Goal: Register for event/course

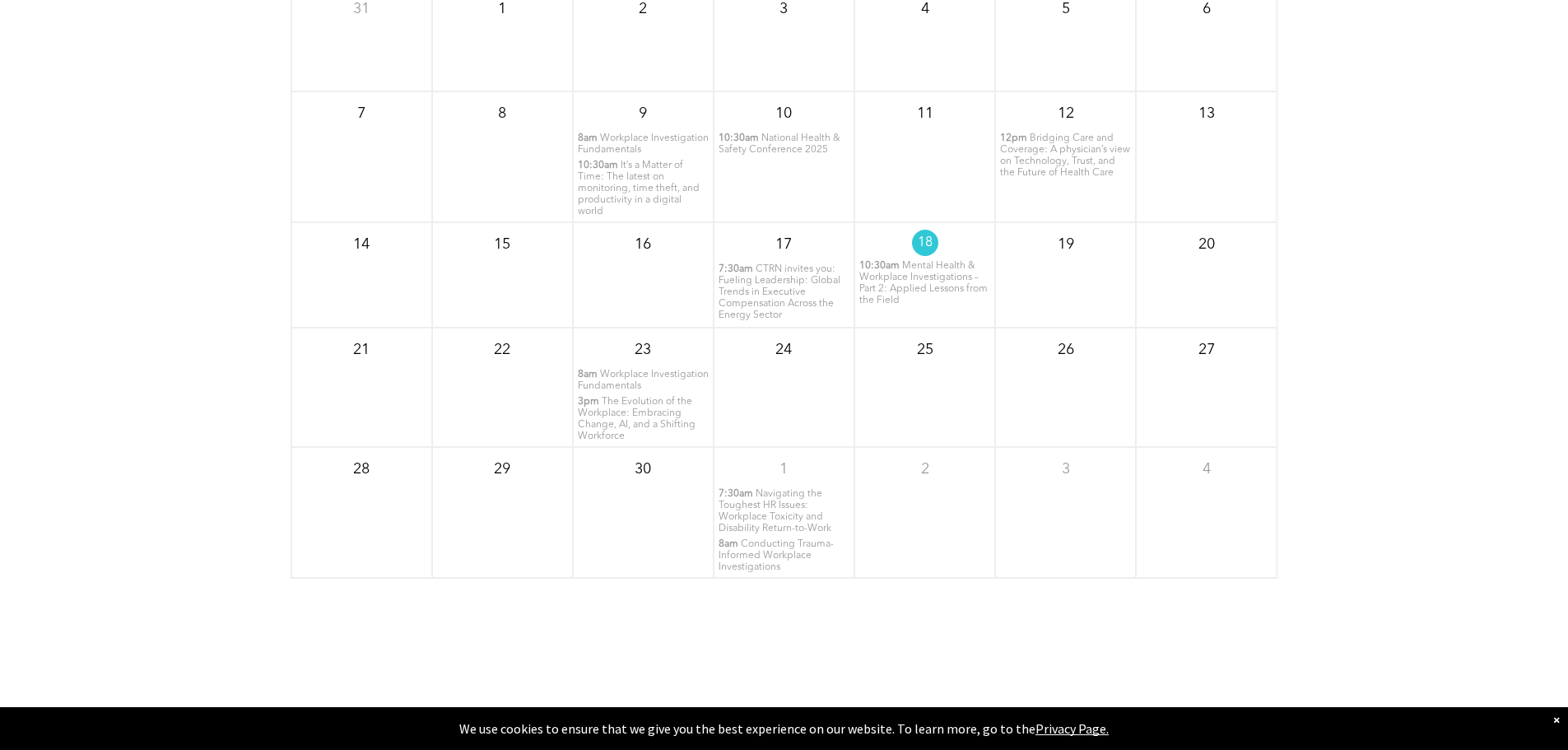
scroll to position [2263, 0]
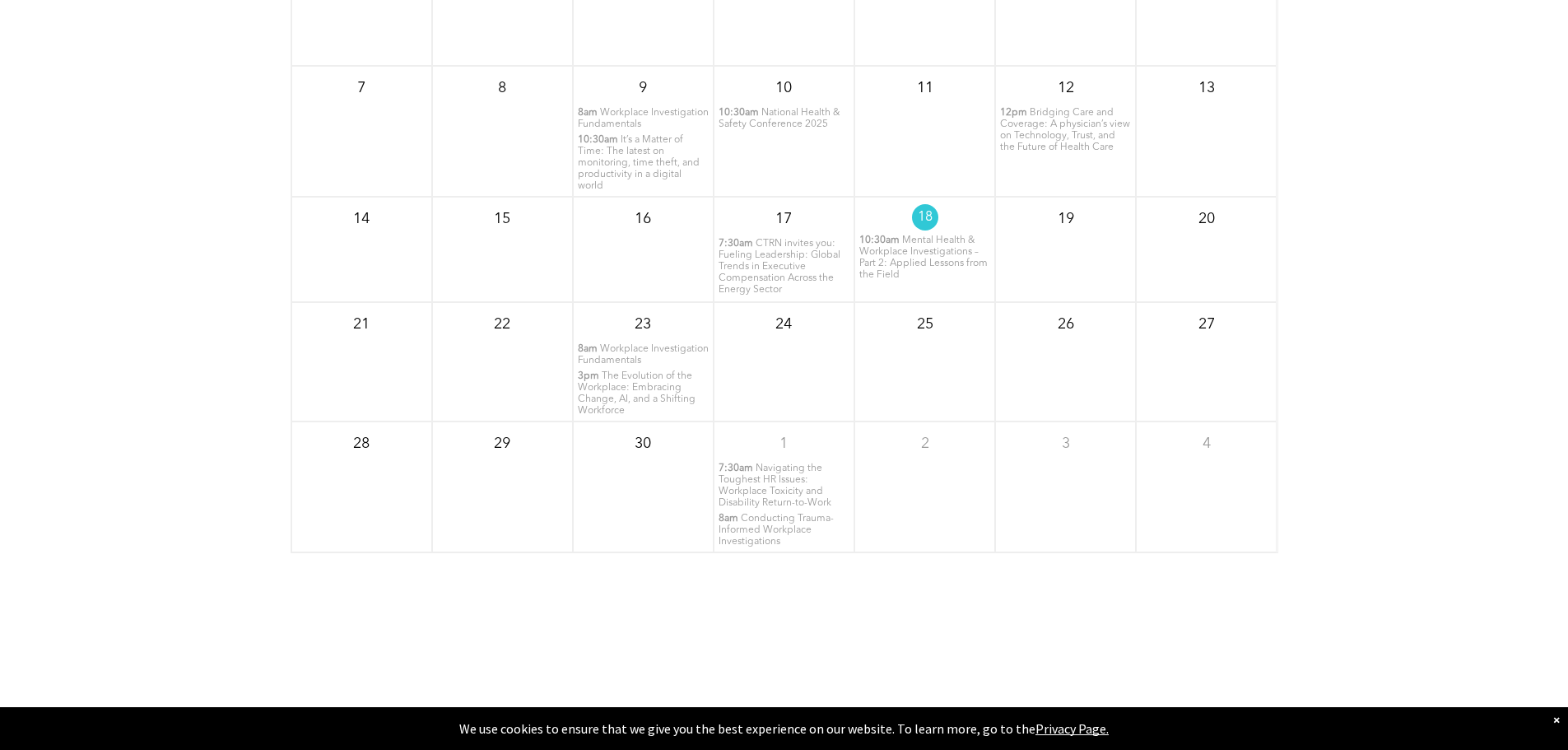
click at [774, 508] on span "Navigating the Toughest HR Issues: Workplace Toxicity and Disability Return-to-…" at bounding box center [775, 486] width 113 height 45
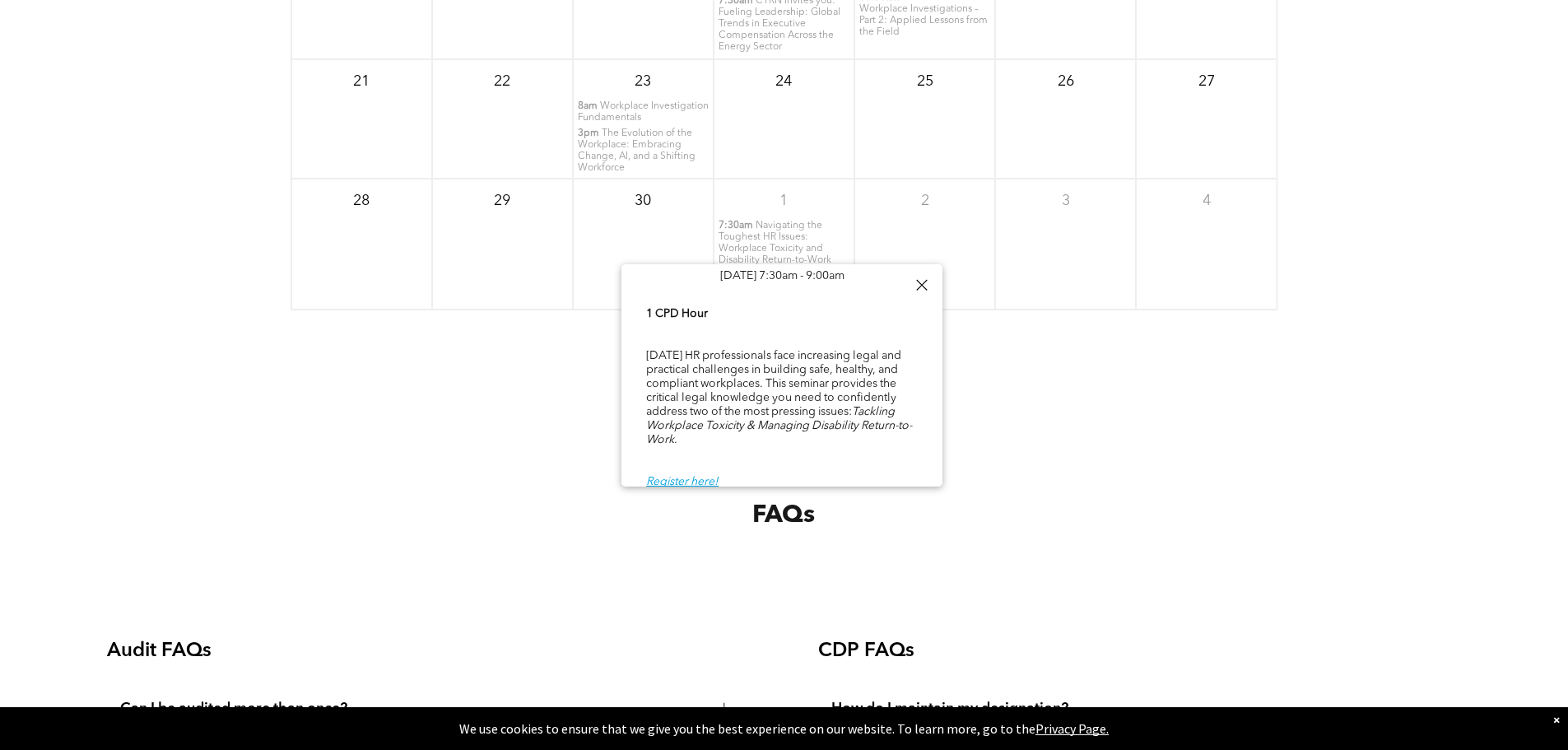
scroll to position [2511, 0]
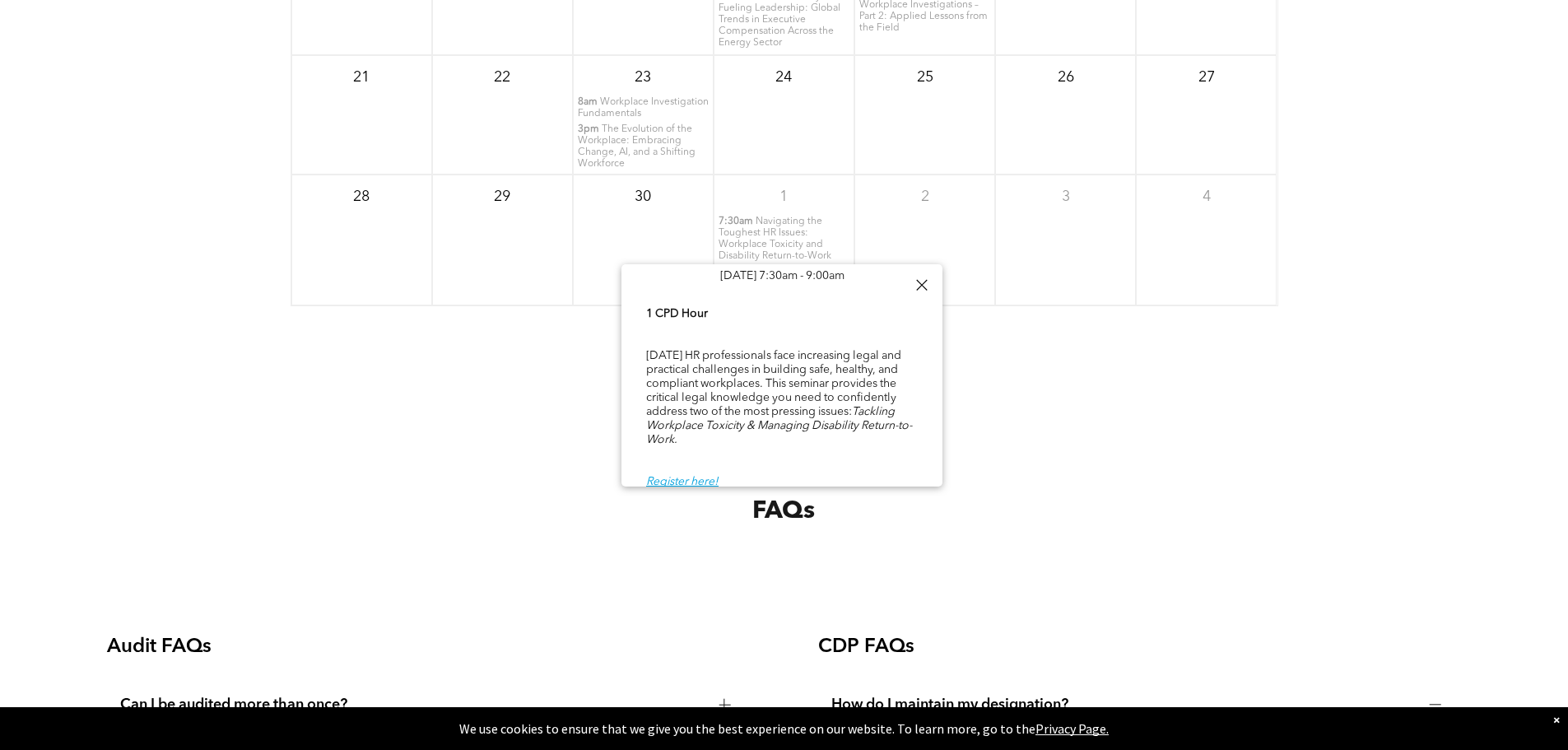
click at [1010, 444] on div "FAQs" at bounding box center [784, 485] width 1568 height 243
click at [929, 287] on div at bounding box center [921, 285] width 22 height 22
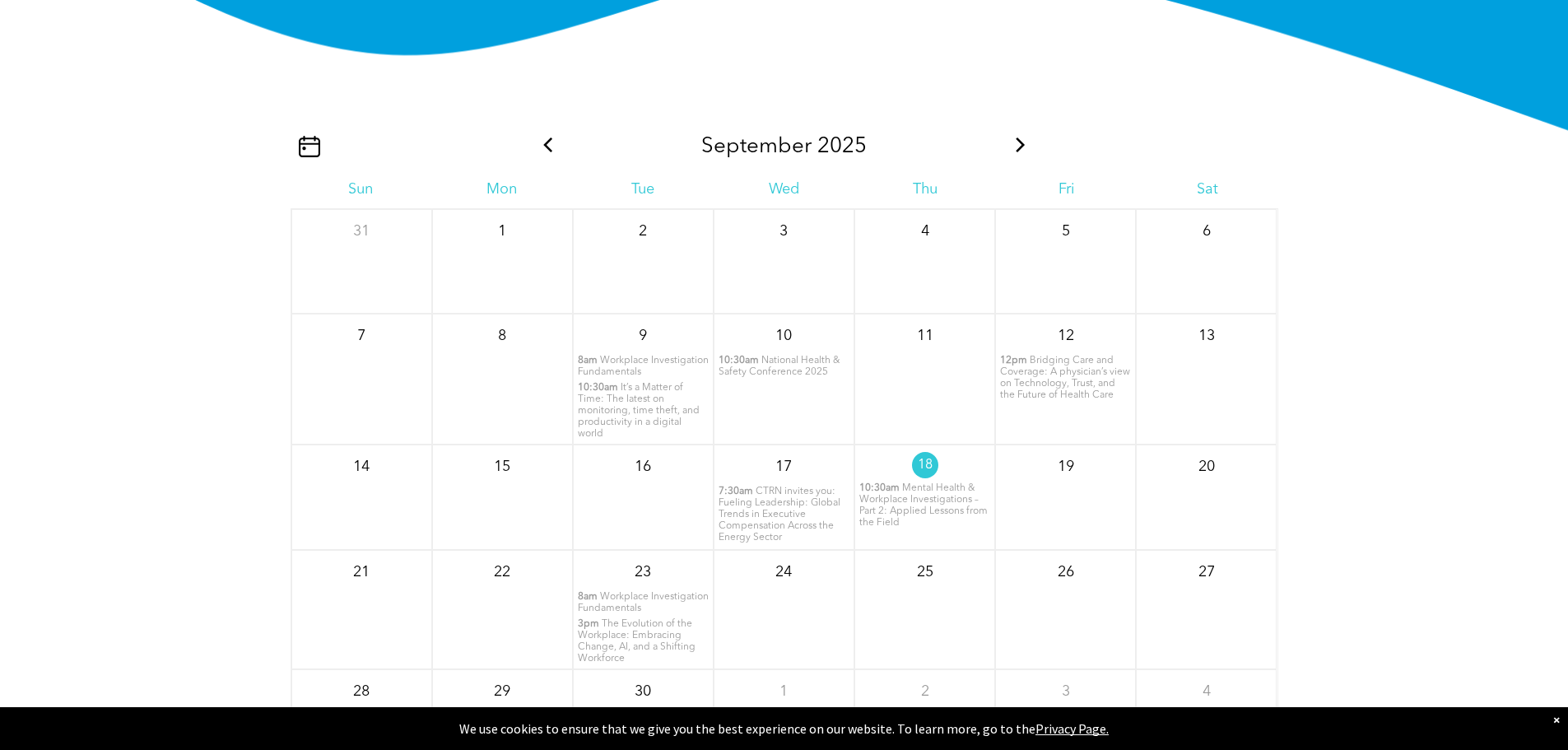
scroll to position [1934, 0]
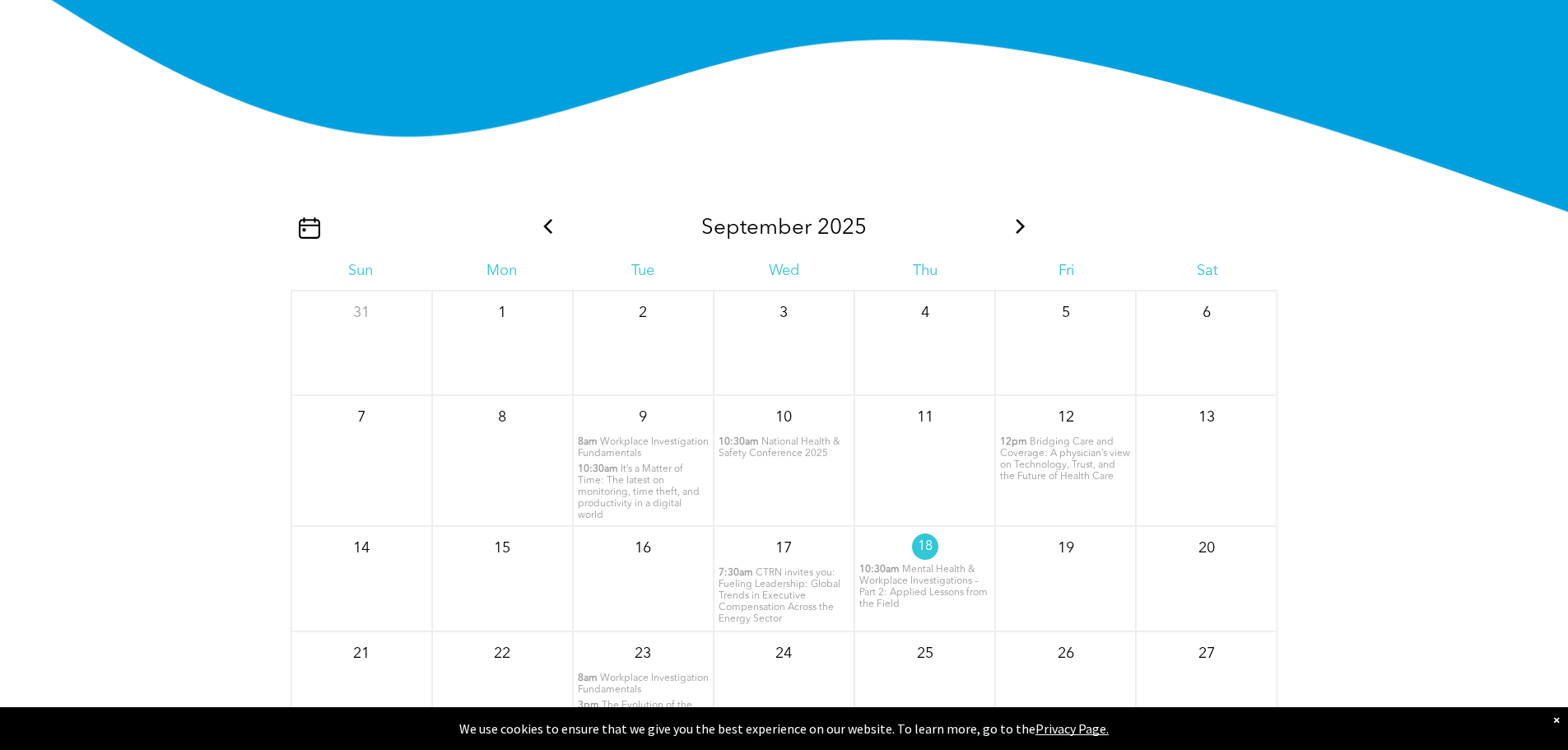
click at [1004, 242] on div "[DATE]" at bounding box center [784, 228] width 494 height 26
click at [1020, 234] on icon at bounding box center [1021, 227] width 22 height 15
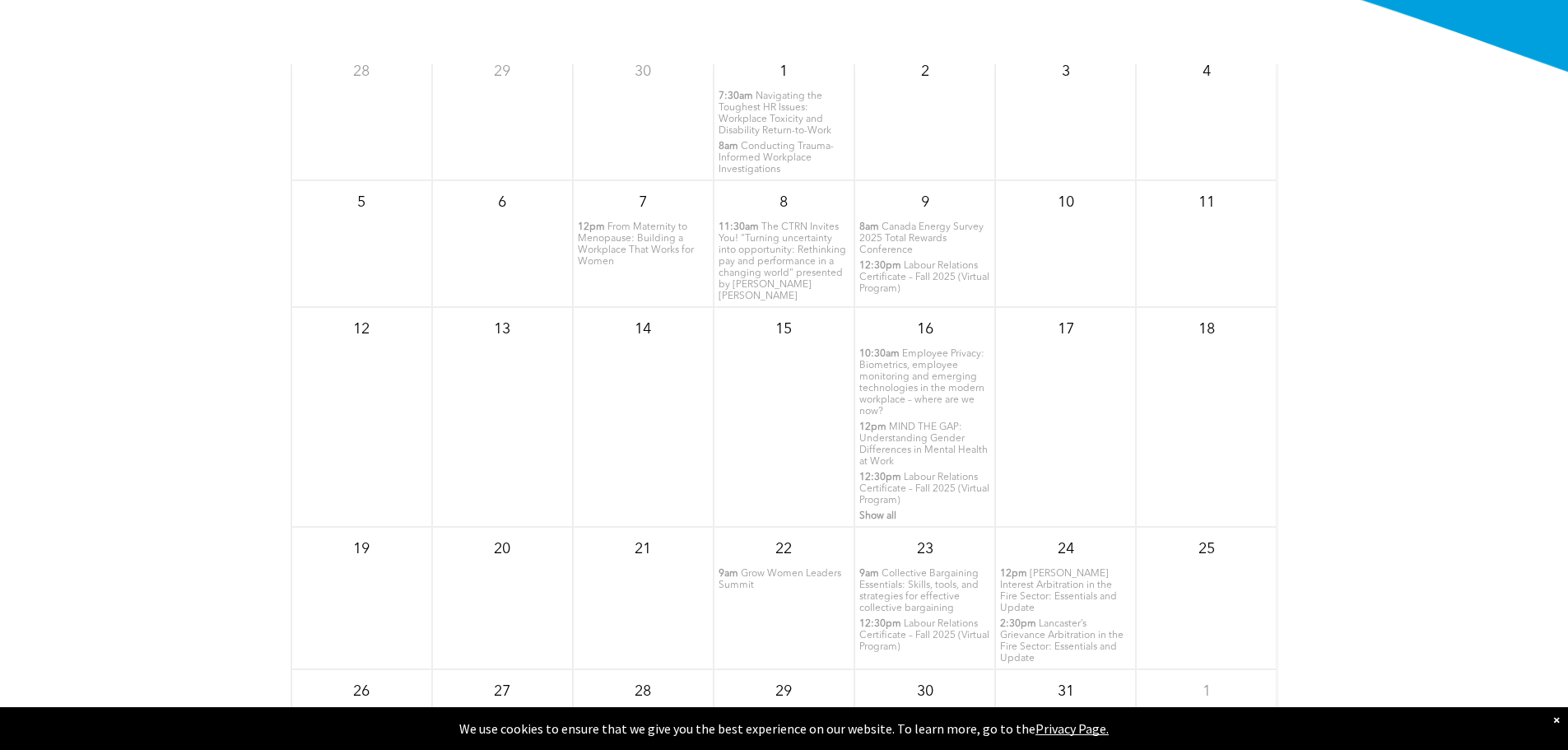
scroll to position [2099, 0]
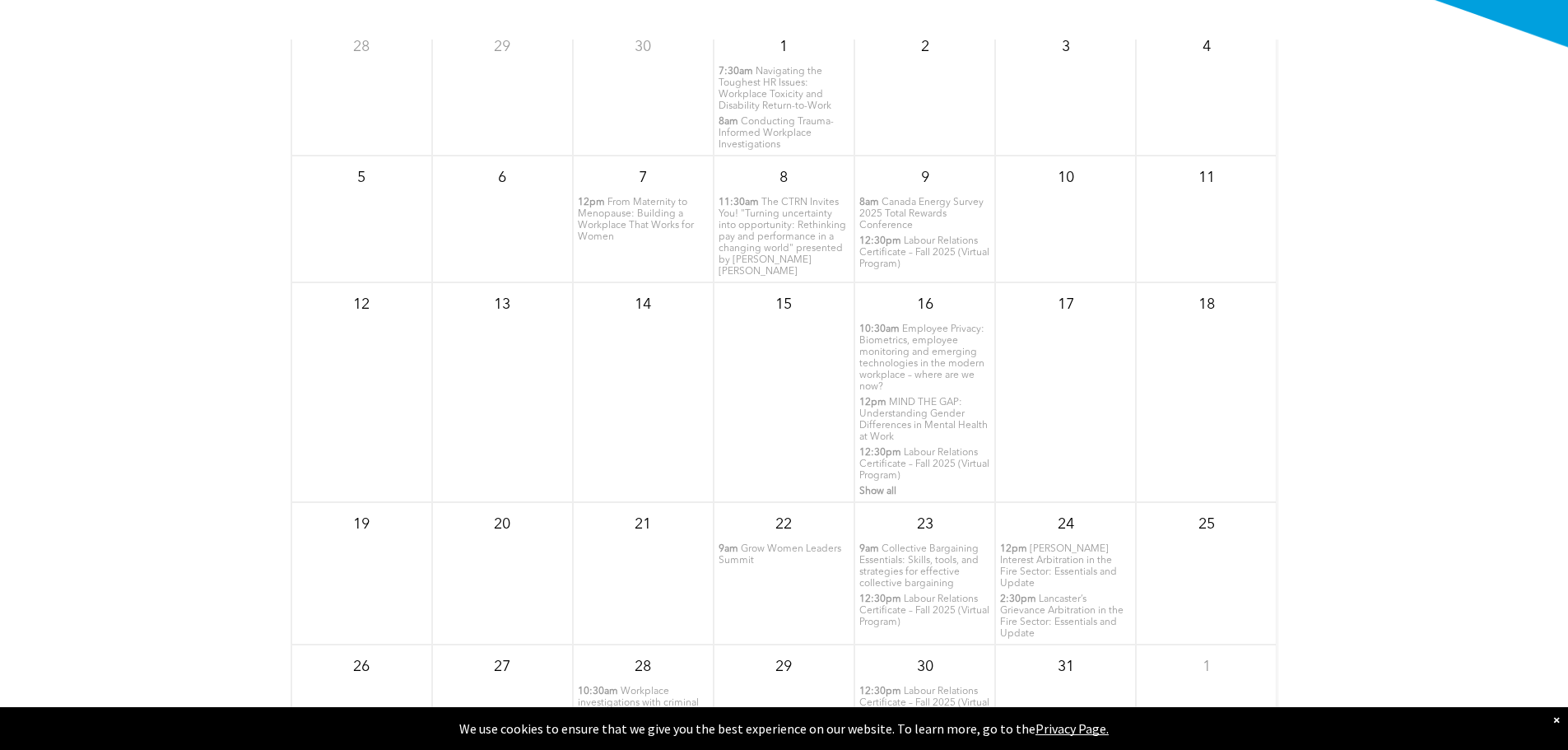
click at [908, 360] on span "Employee Privacy: Biometrics, employee monitoring and emerging technologies in …" at bounding box center [921, 358] width 125 height 67
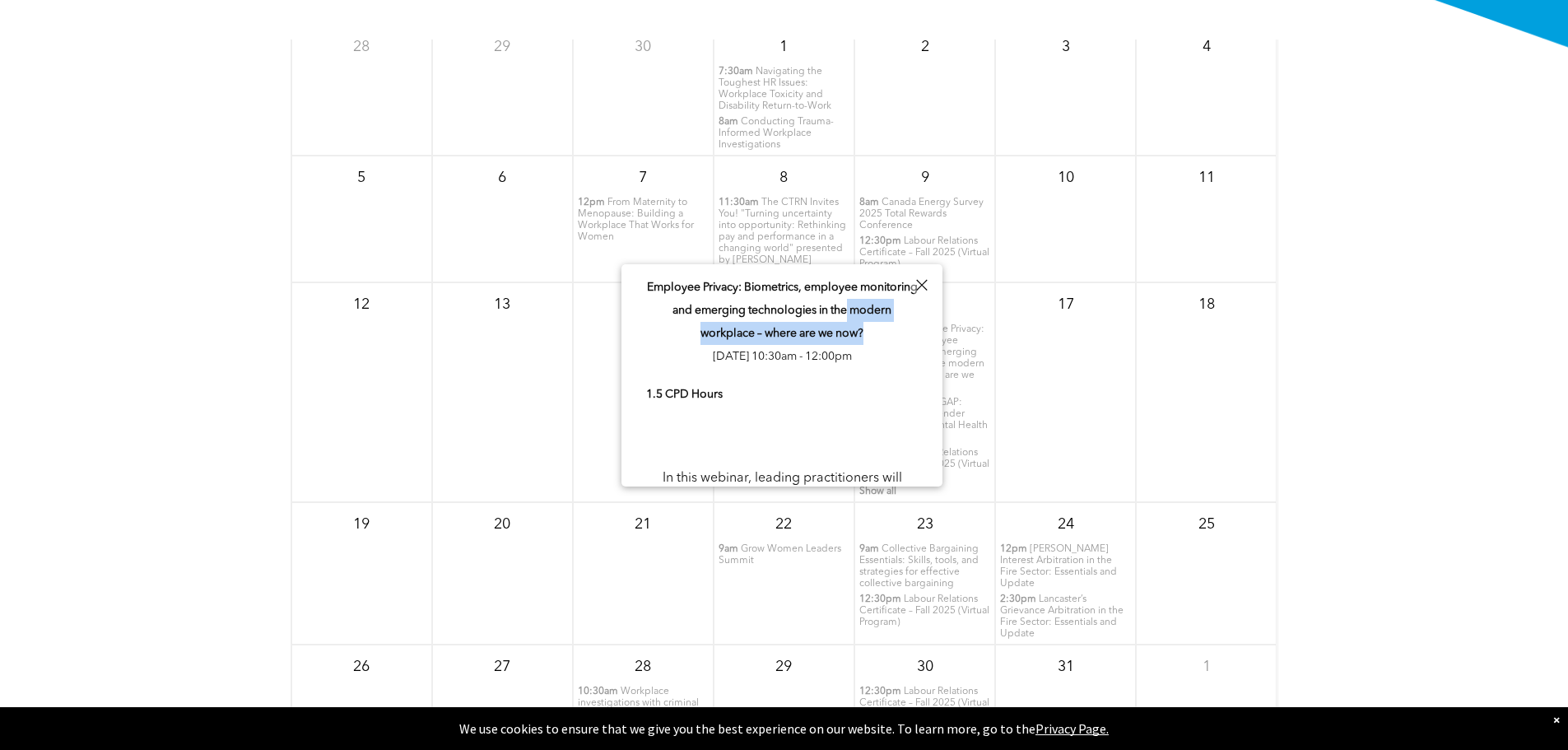
drag, startPoint x: 938, startPoint y: 311, endPoint x: 938, endPoint y: 337, distance: 26.0
click at [938, 337] on div "Employee Privacy: Biometrics, employee monitoring and emerging technologies in …" at bounding box center [782, 675] width 321 height 822
click at [916, 352] on div "Employee Privacy: Biometrics, employee monitoring and emerging technologies in …" at bounding box center [782, 675] width 321 height 822
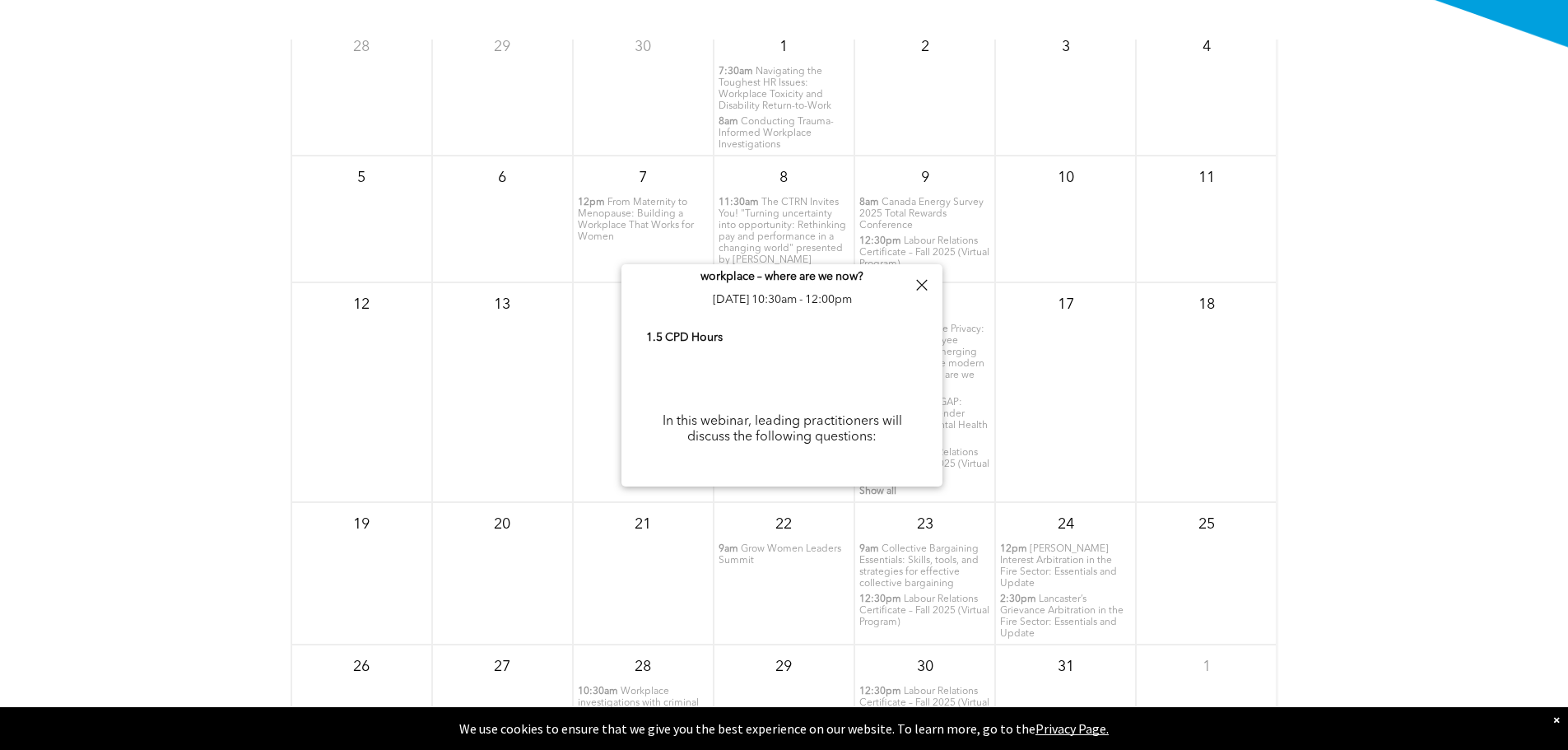
scroll to position [78, 0]
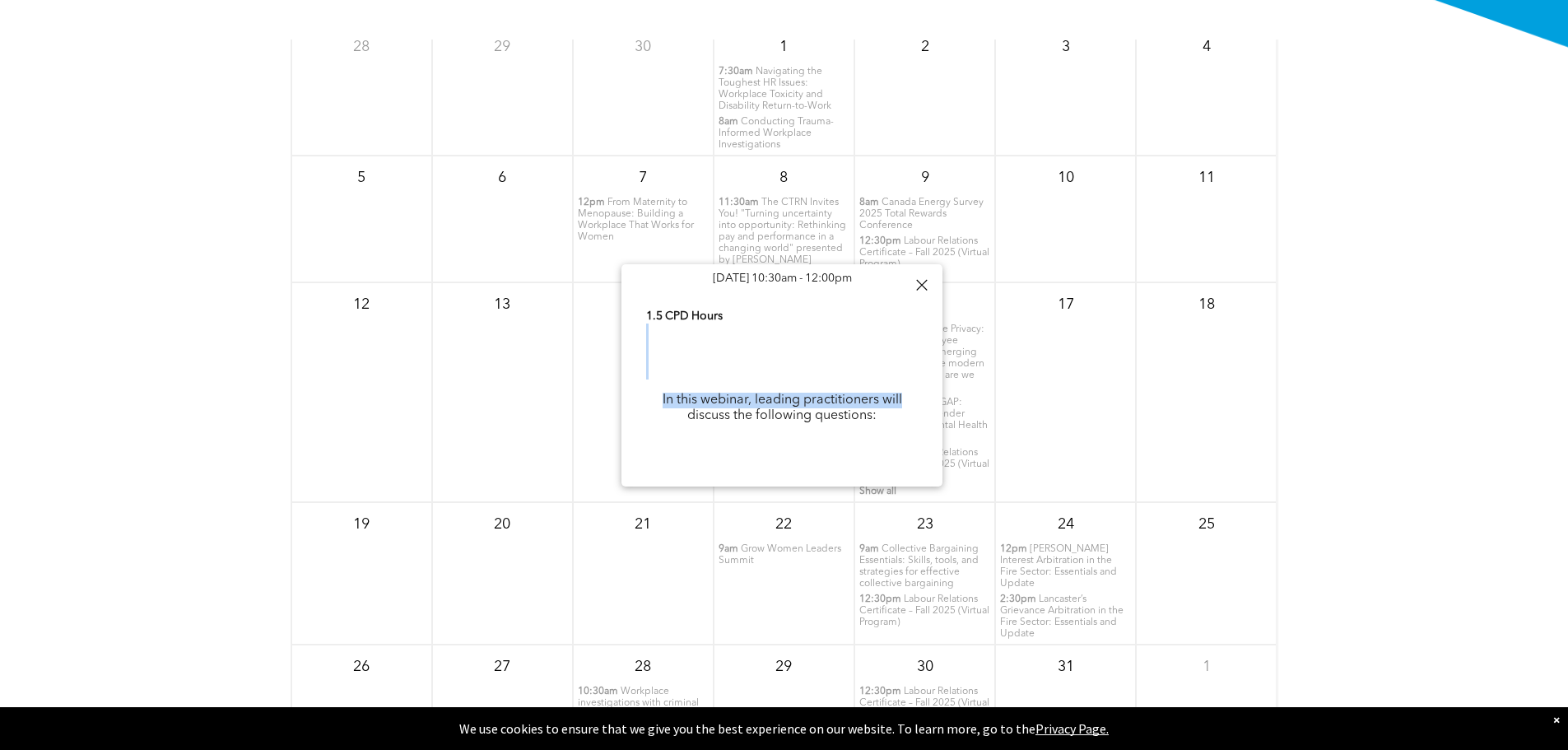
drag, startPoint x: 937, startPoint y: 343, endPoint x: 937, endPoint y: 380, distance: 37.0
click at [937, 380] on div "Employee Privacy: Biometrics, employee monitoring and emerging technologies in …" at bounding box center [782, 597] width 321 height 822
click at [943, 338] on span "Employee Privacy: Biometrics, employee monitoring and emerging technologies in …" at bounding box center [921, 358] width 125 height 67
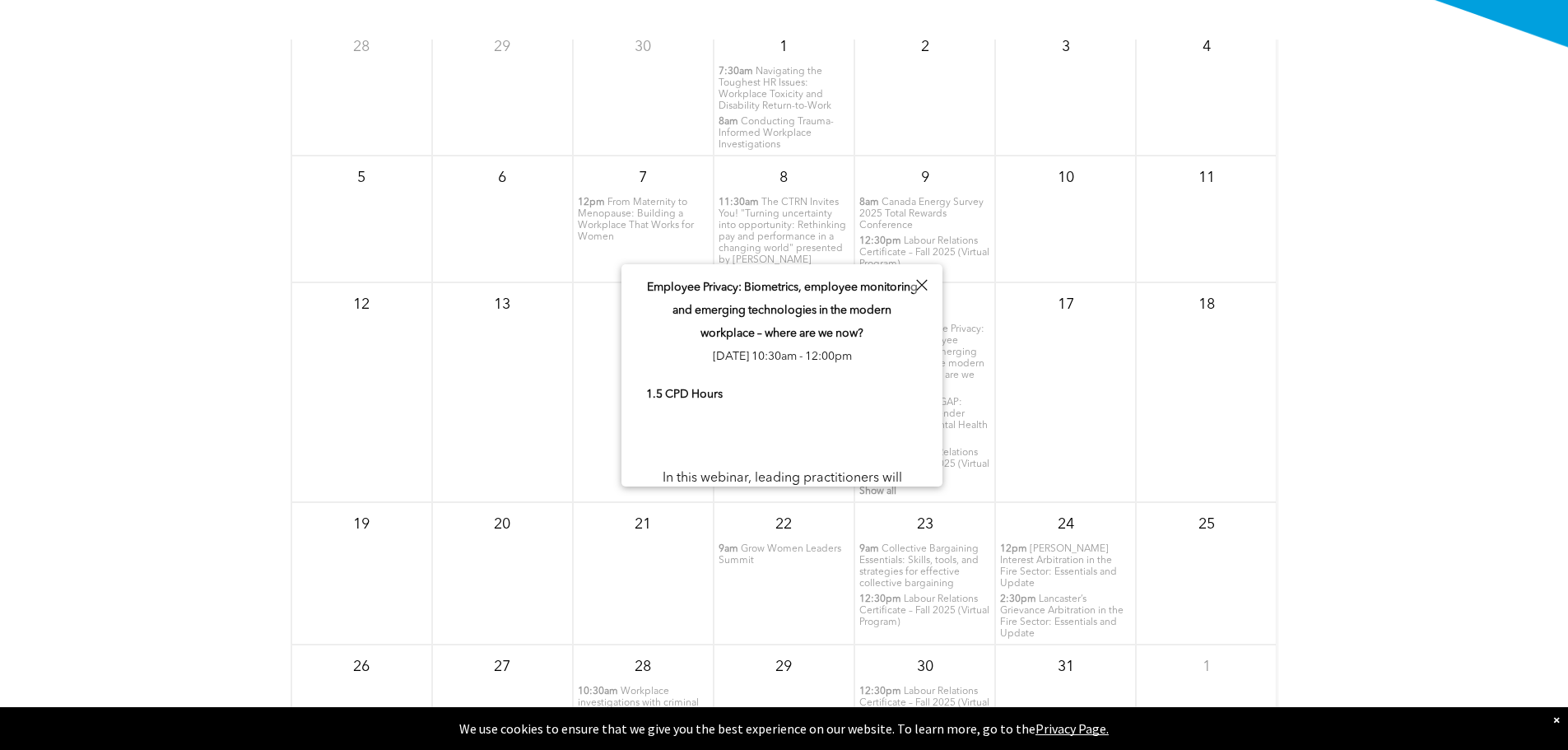
drag, startPoint x: 943, startPoint y: 326, endPoint x: 943, endPoint y: 338, distance: 12.0
click at [943, 338] on div "16 10:30am Employee Privacy: Biometrics, employee monitoring and emerging techn…" at bounding box center [925, 392] width 141 height 220
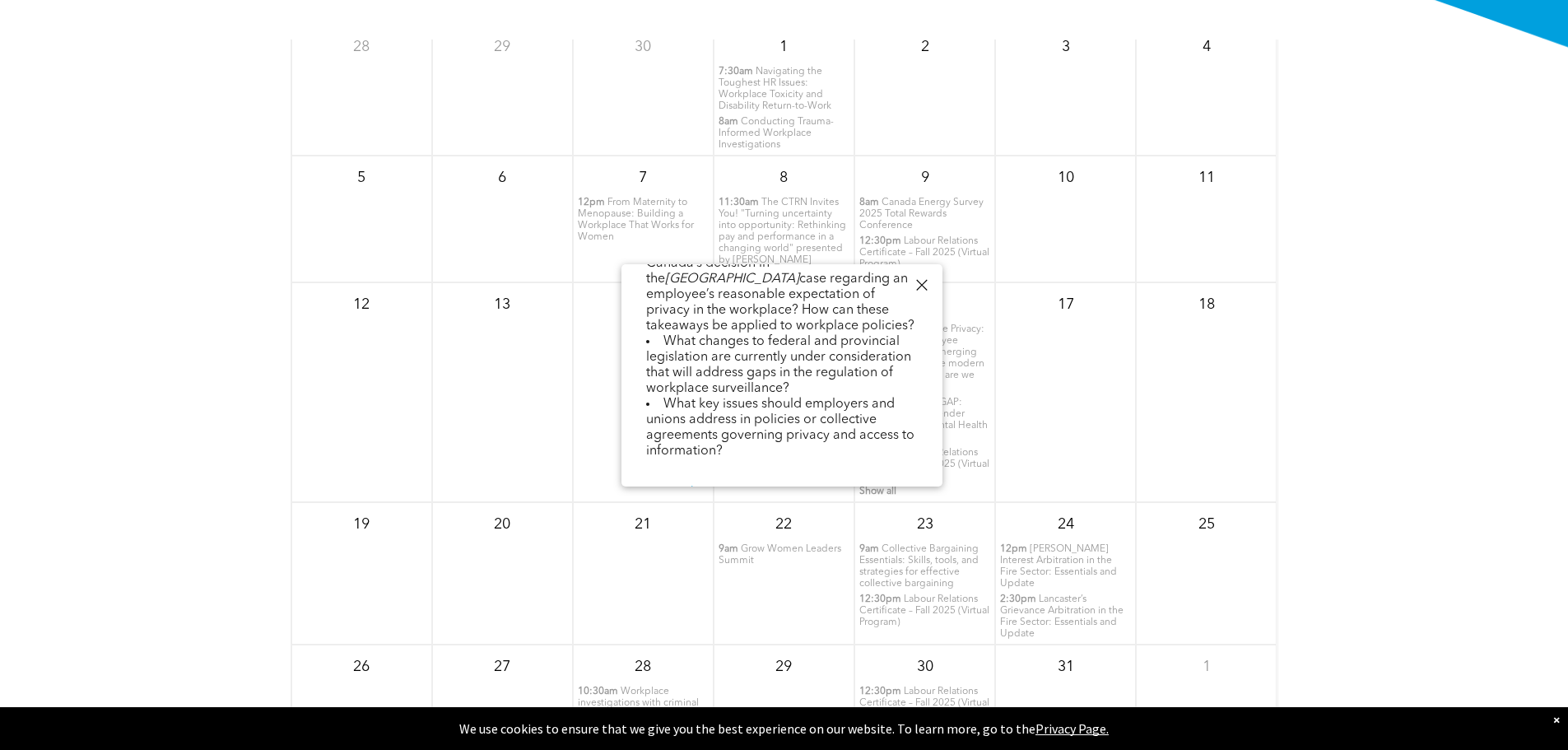
scroll to position [591, 0]
click at [1092, 487] on div "17" at bounding box center [1066, 392] width 141 height 220
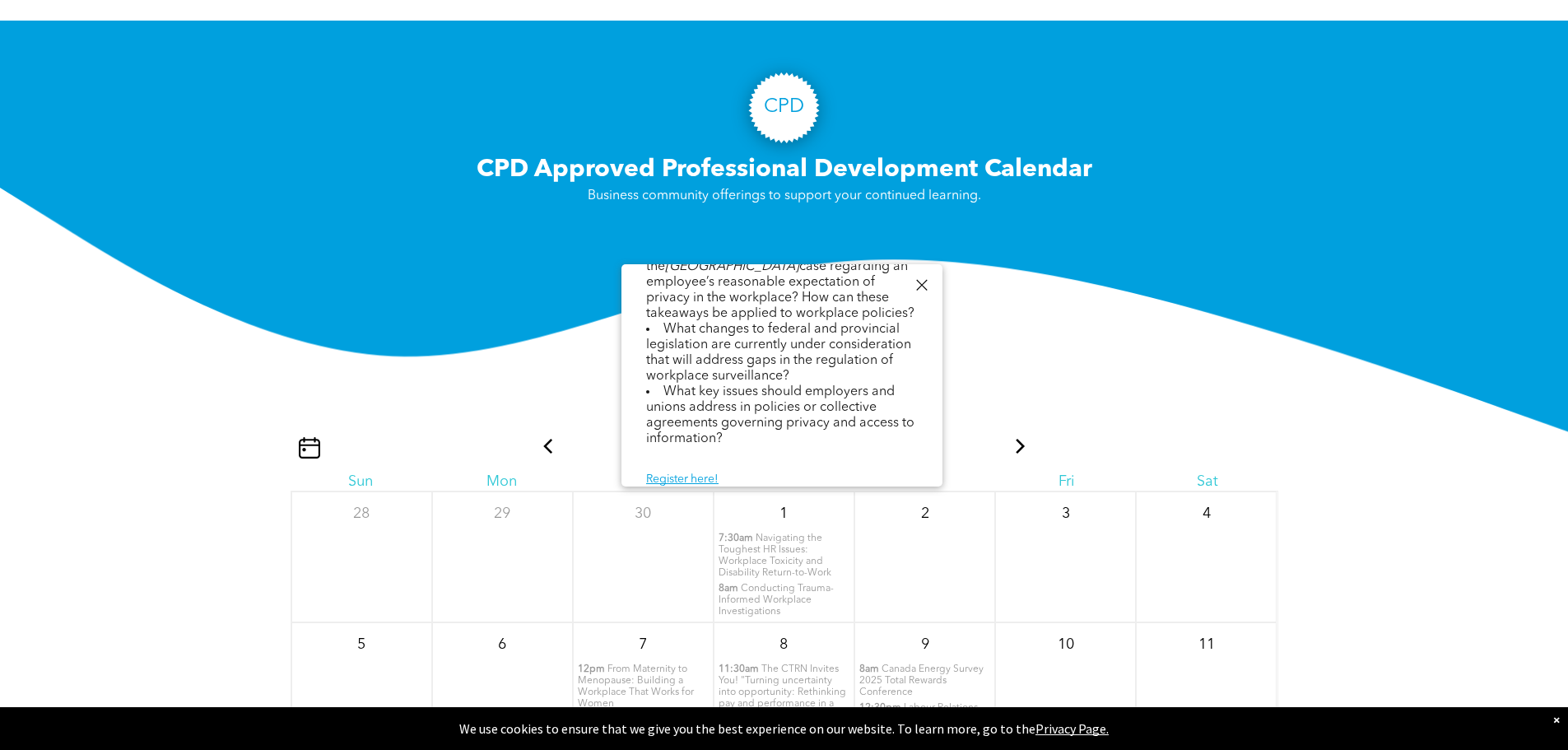
scroll to position [1687, 0]
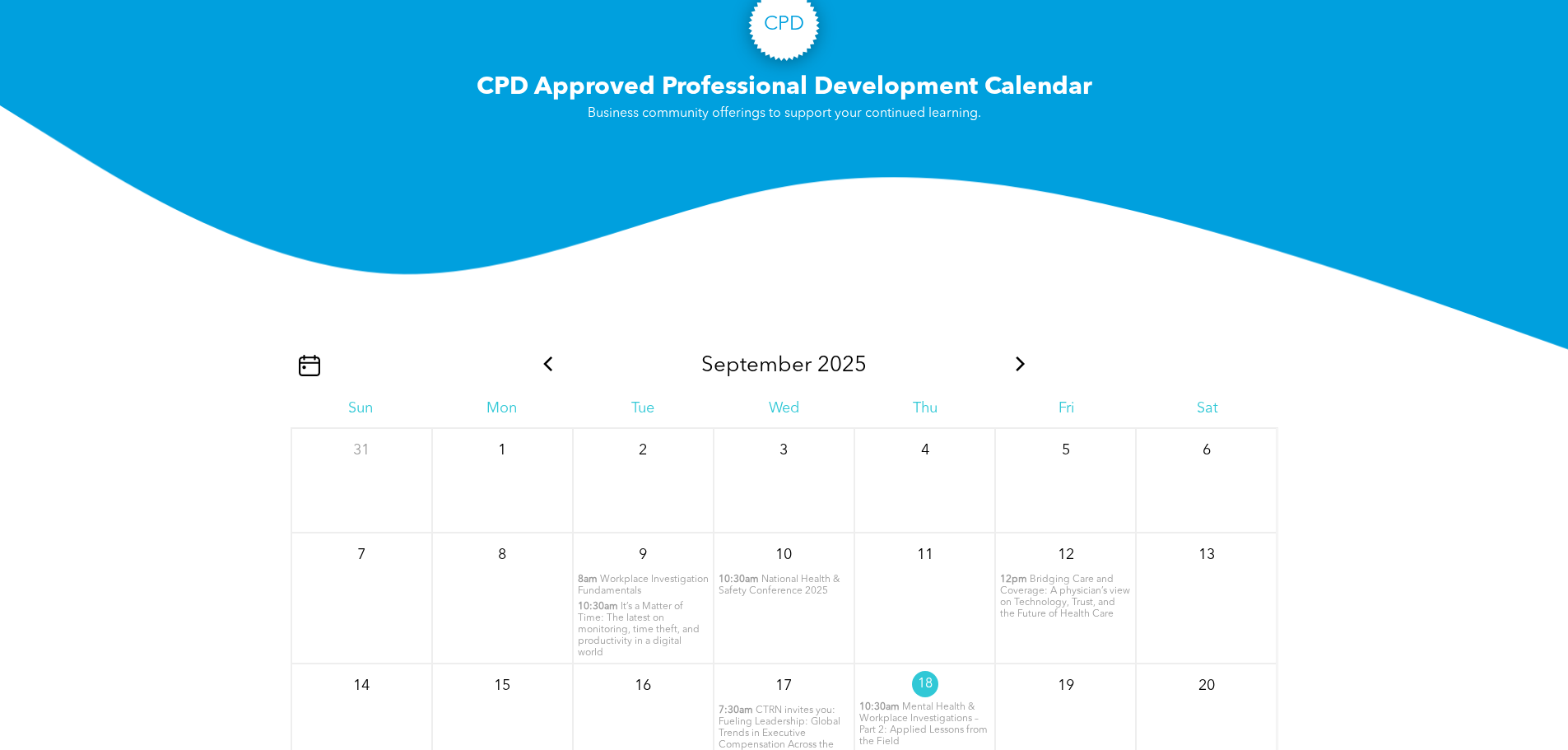
scroll to position [1836, 0]
